Goal: Find specific page/section: Find specific page/section

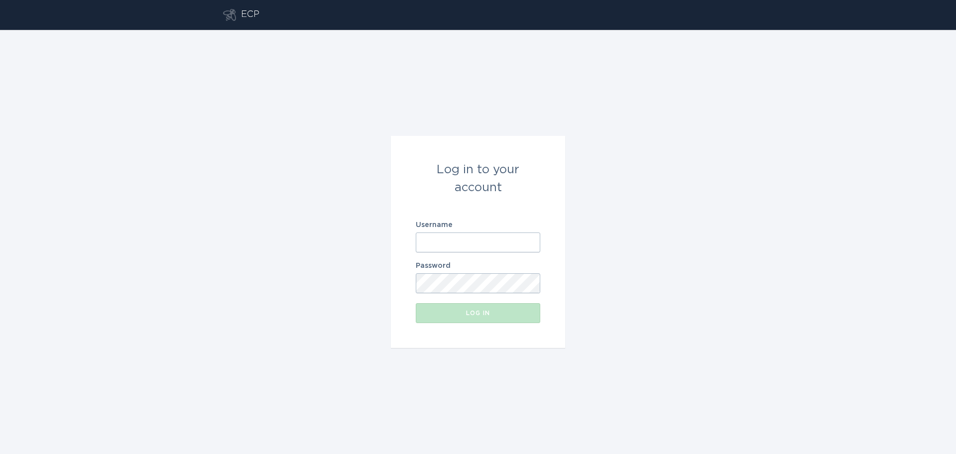
type input "[EMAIL_ADDRESS][DOMAIN_NAME]"
click at [505, 309] on button "Log in" at bounding box center [478, 313] width 125 height 20
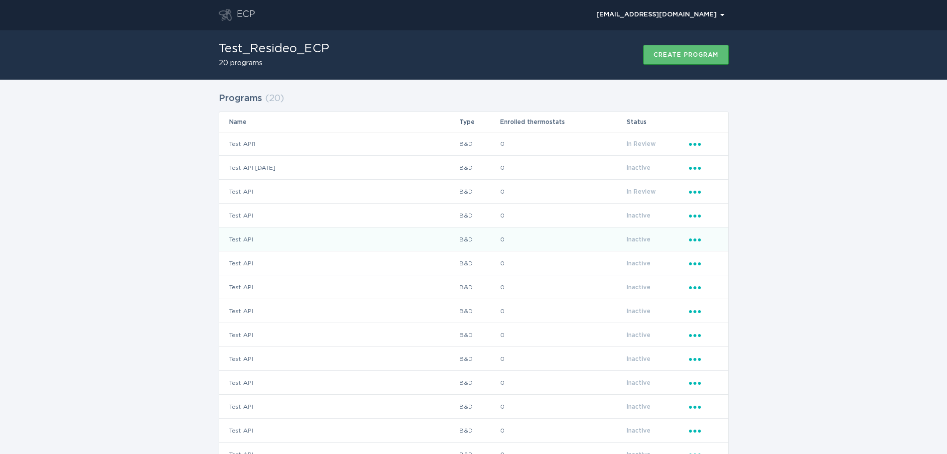
scroll to position [181, 0]
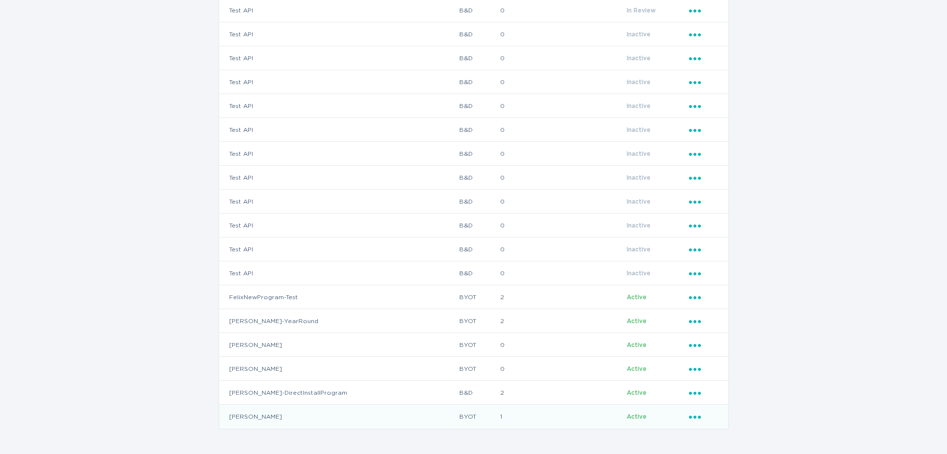
click at [250, 412] on td "[PERSON_NAME]" at bounding box center [339, 417] width 240 height 24
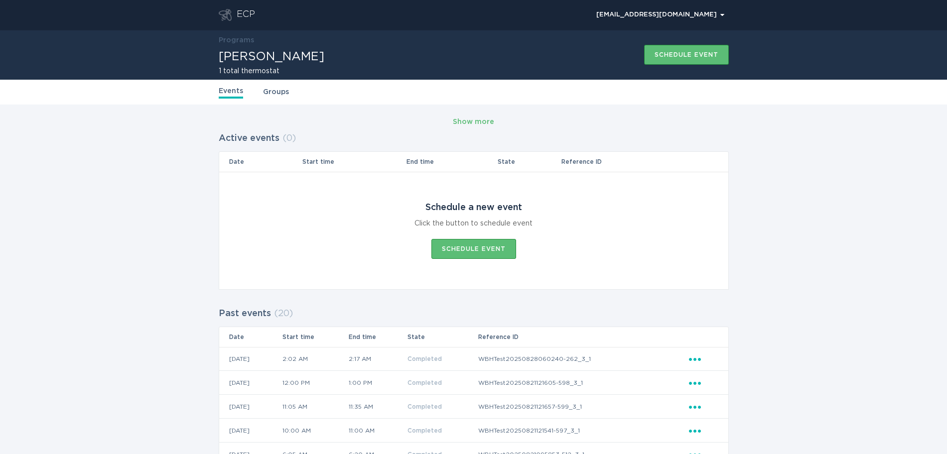
click at [280, 89] on link "Groups" at bounding box center [276, 92] width 26 height 11
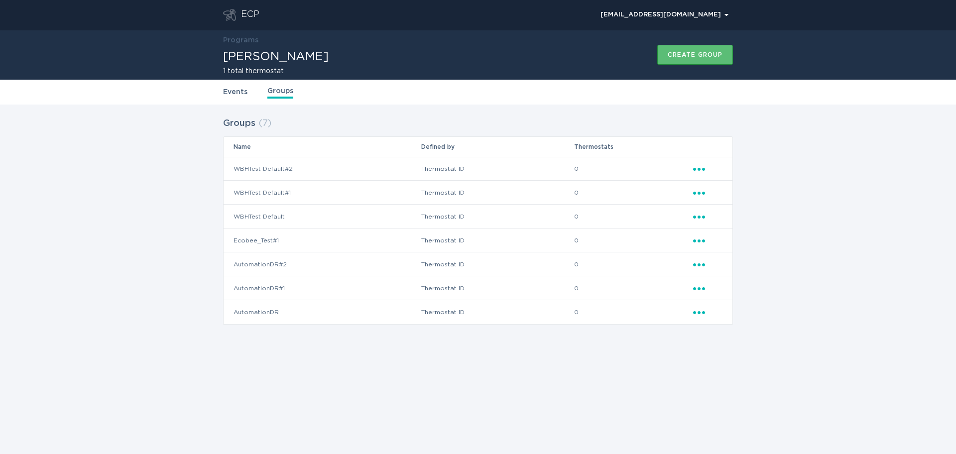
click at [445, 345] on div "Groups ( 7 ) Name Defined by Thermostats WBHTest Default#2 Thermostat ID 0 Elli…" at bounding box center [478, 227] width 956 height 245
click at [238, 92] on link "Events" at bounding box center [235, 92] width 24 height 11
